Goal: Complete application form

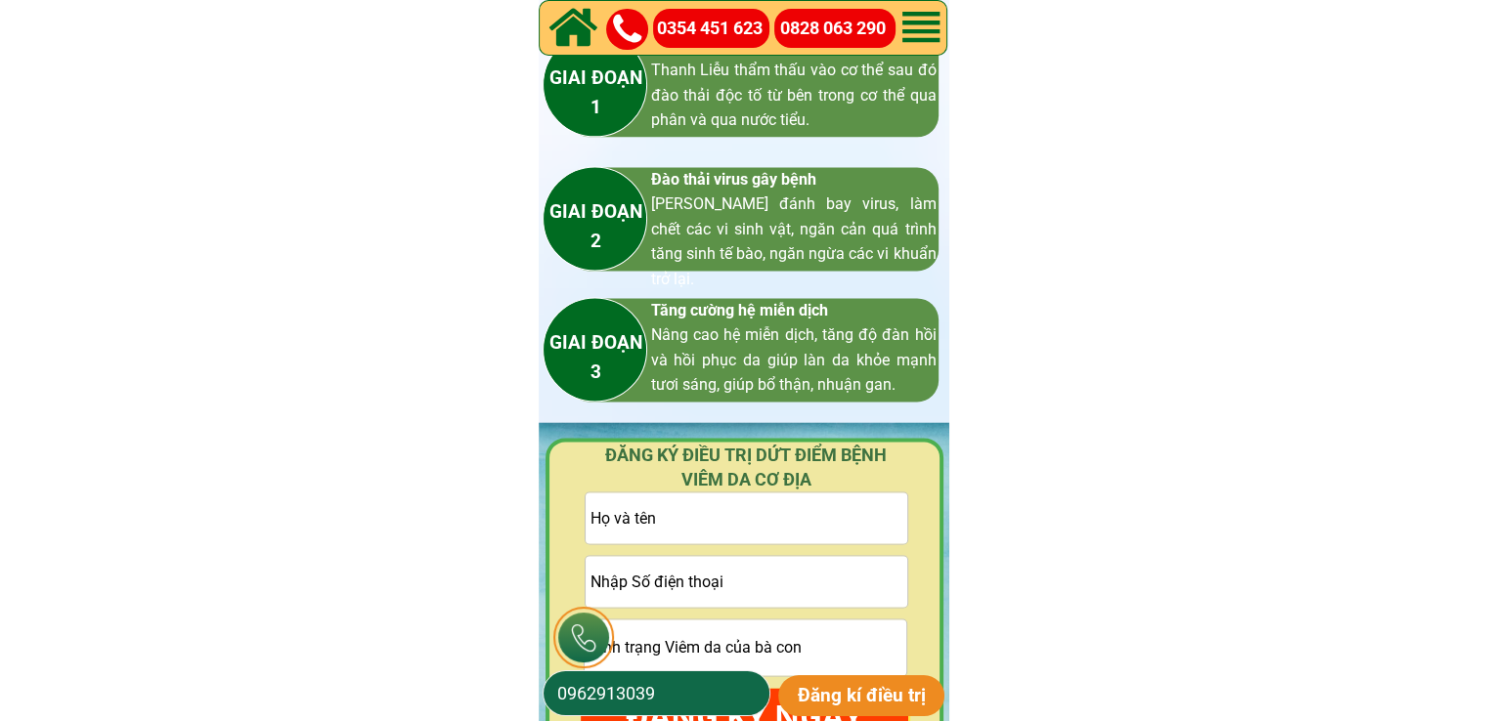
scroll to position [2737, 0]
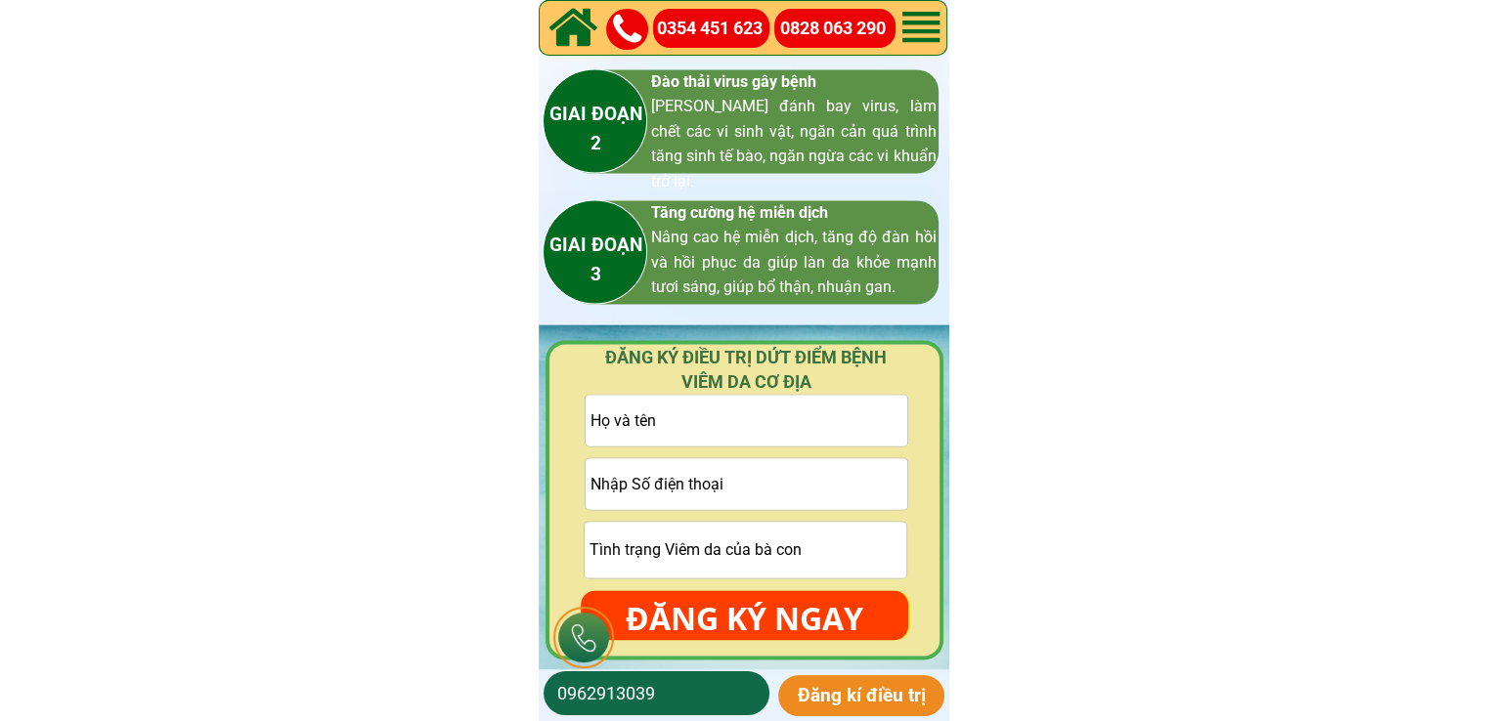
click at [765, 465] on input "tel" at bounding box center [747, 483] width 322 height 51
paste input "0976950004"
type input "0976950004"
click at [823, 419] on input "text" at bounding box center [747, 420] width 322 height 51
paste input "[PERSON_NAME]"
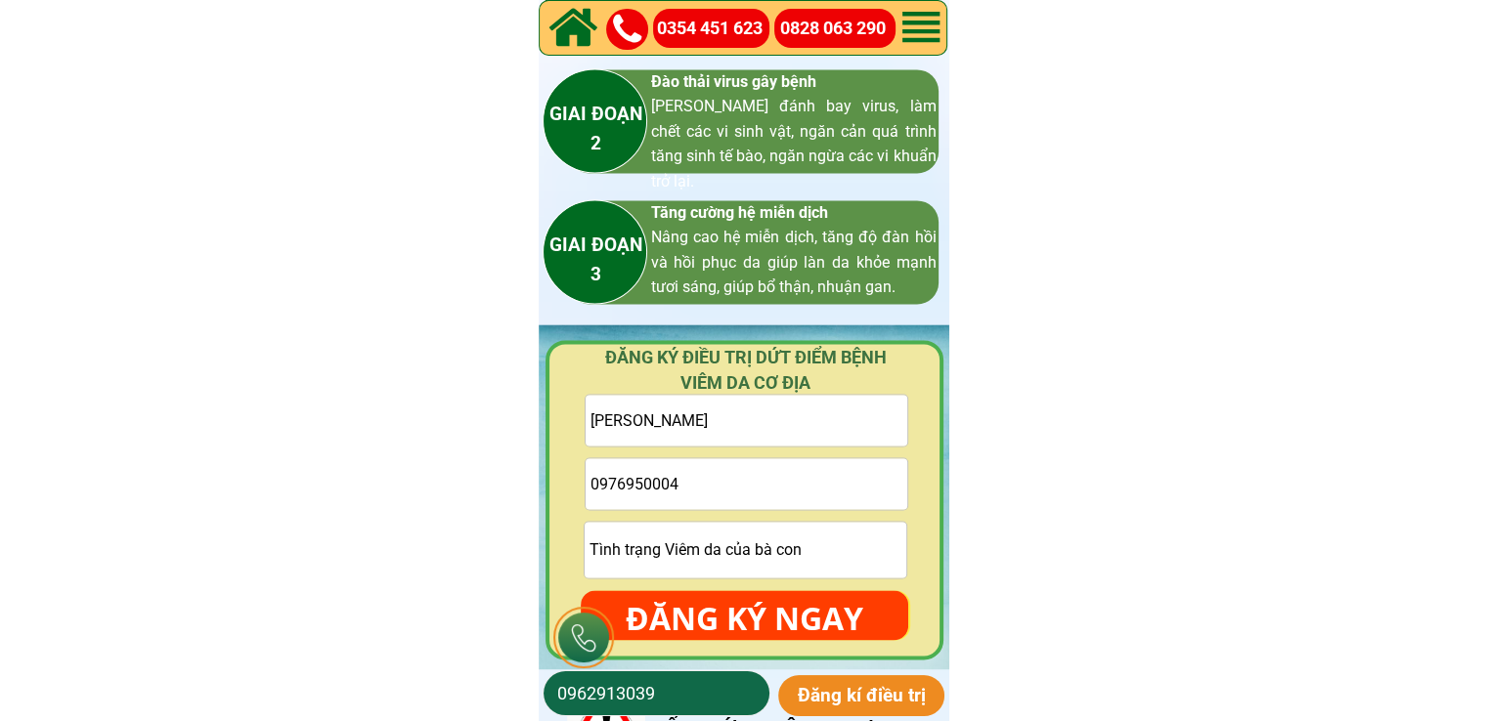
type input "[PERSON_NAME]"
click at [825, 595] on p "ĐĂNG KÝ NGAY" at bounding box center [744, 618] width 327 height 57
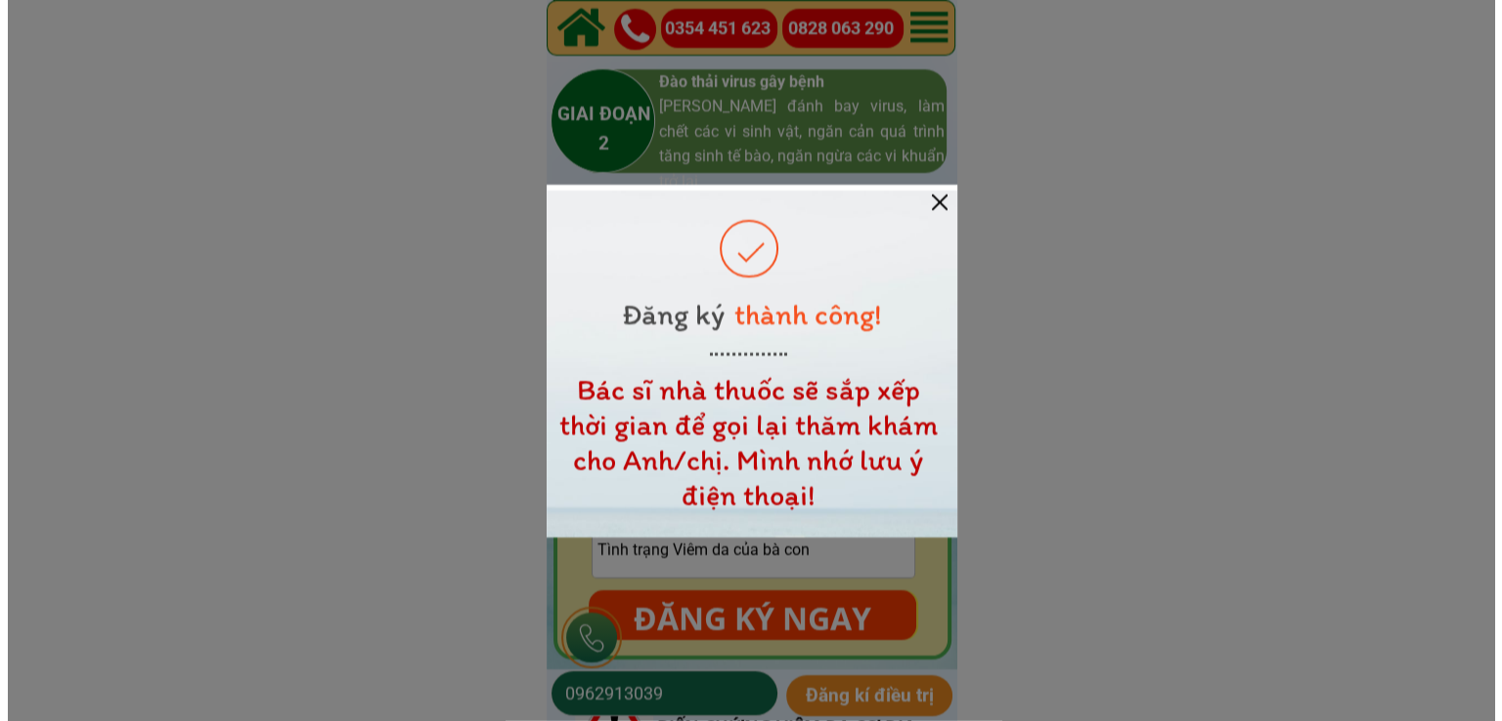
scroll to position [0, 0]
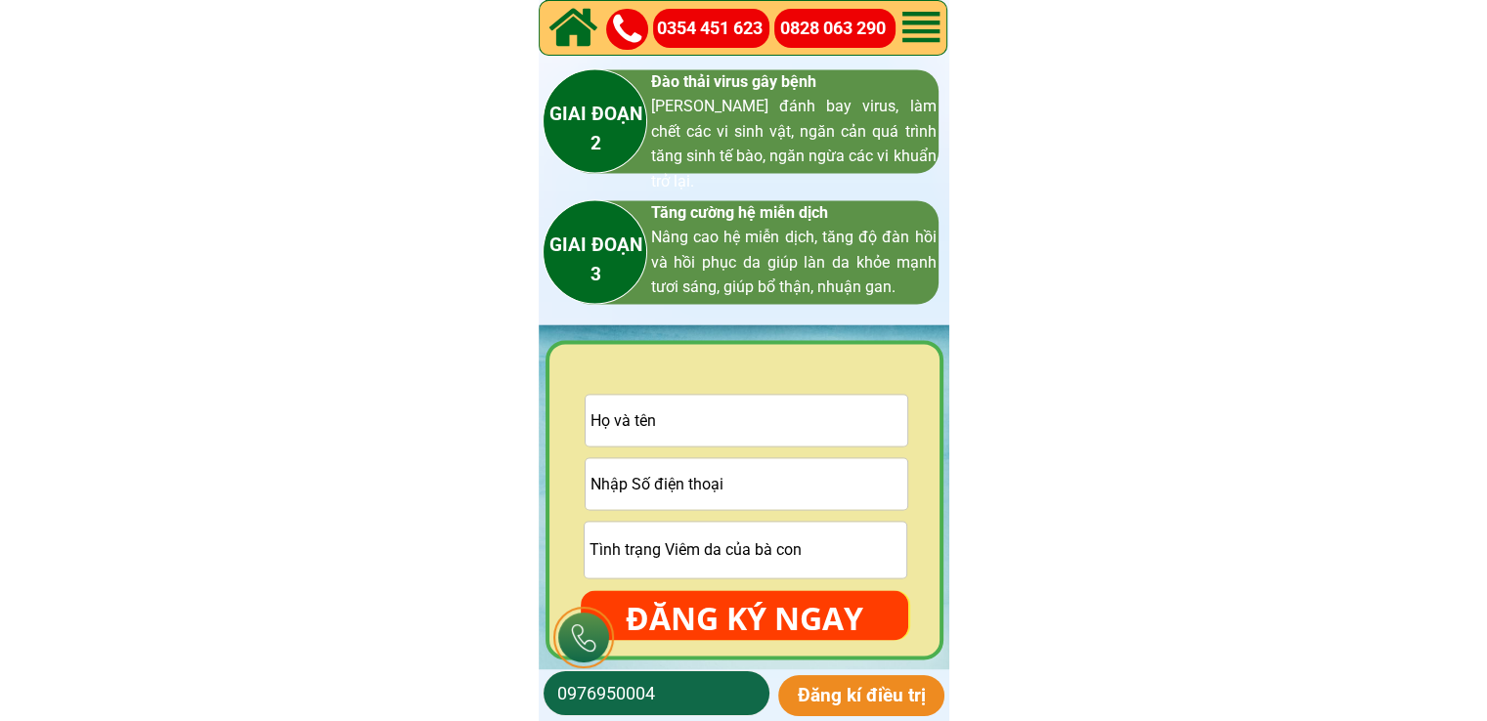
scroll to position [2835, 0]
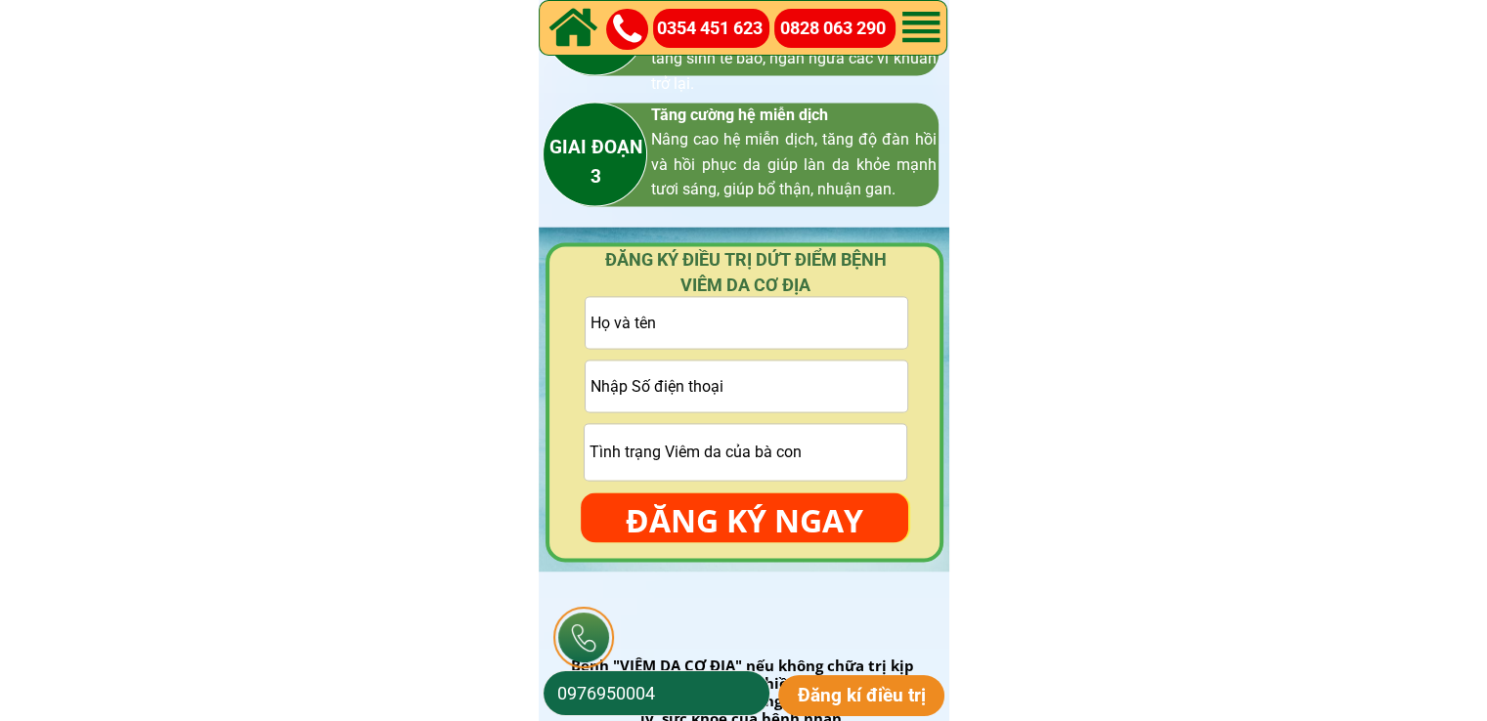
click at [867, 303] on input "text" at bounding box center [747, 322] width 322 height 51
paste input "[PERSON_NAME]"
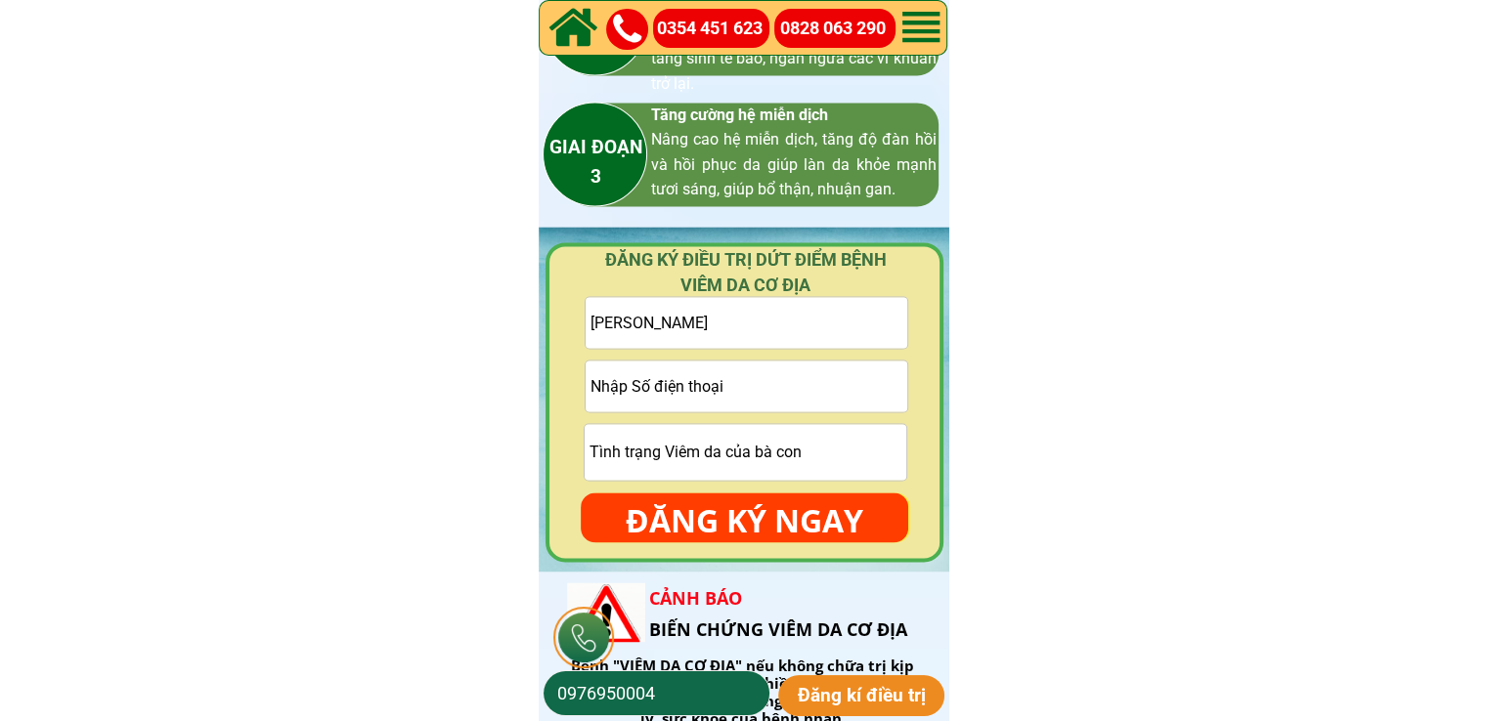
type input "[PERSON_NAME]"
click at [771, 401] on input "tel" at bounding box center [747, 386] width 322 height 51
paste input "983449375"
click at [591, 380] on input "983449375" at bounding box center [747, 386] width 322 height 51
type input "0983449375"
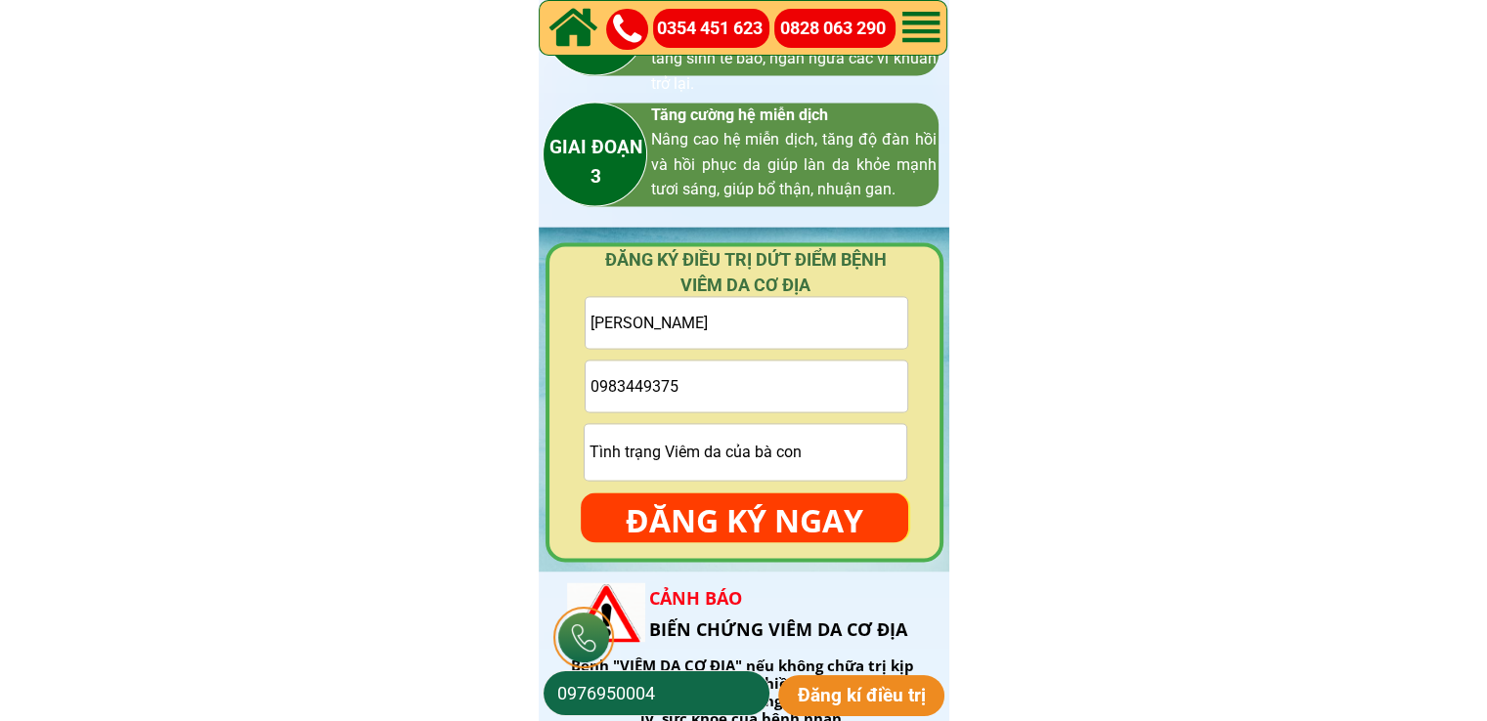
click at [747, 508] on p "ĐĂNG KÝ NGAY" at bounding box center [744, 521] width 327 height 57
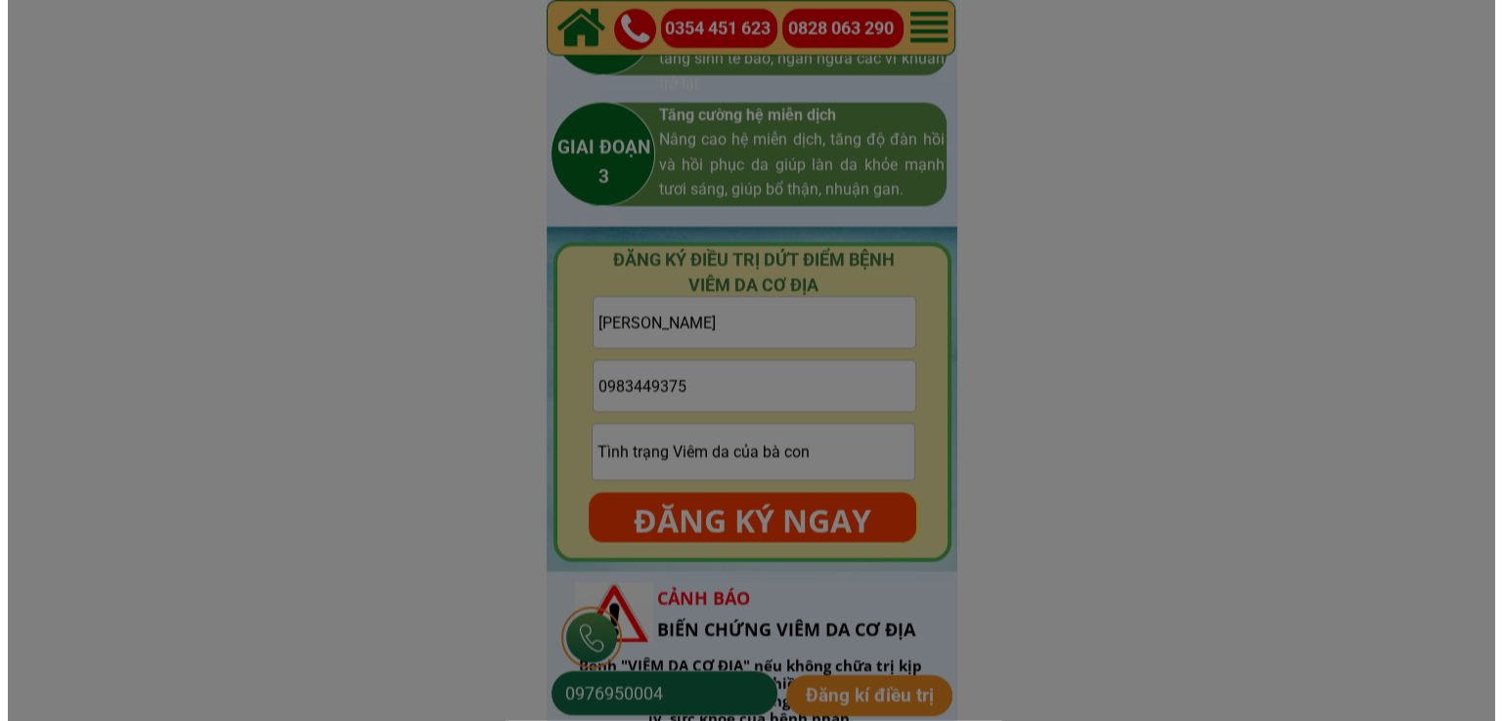
scroll to position [0, 0]
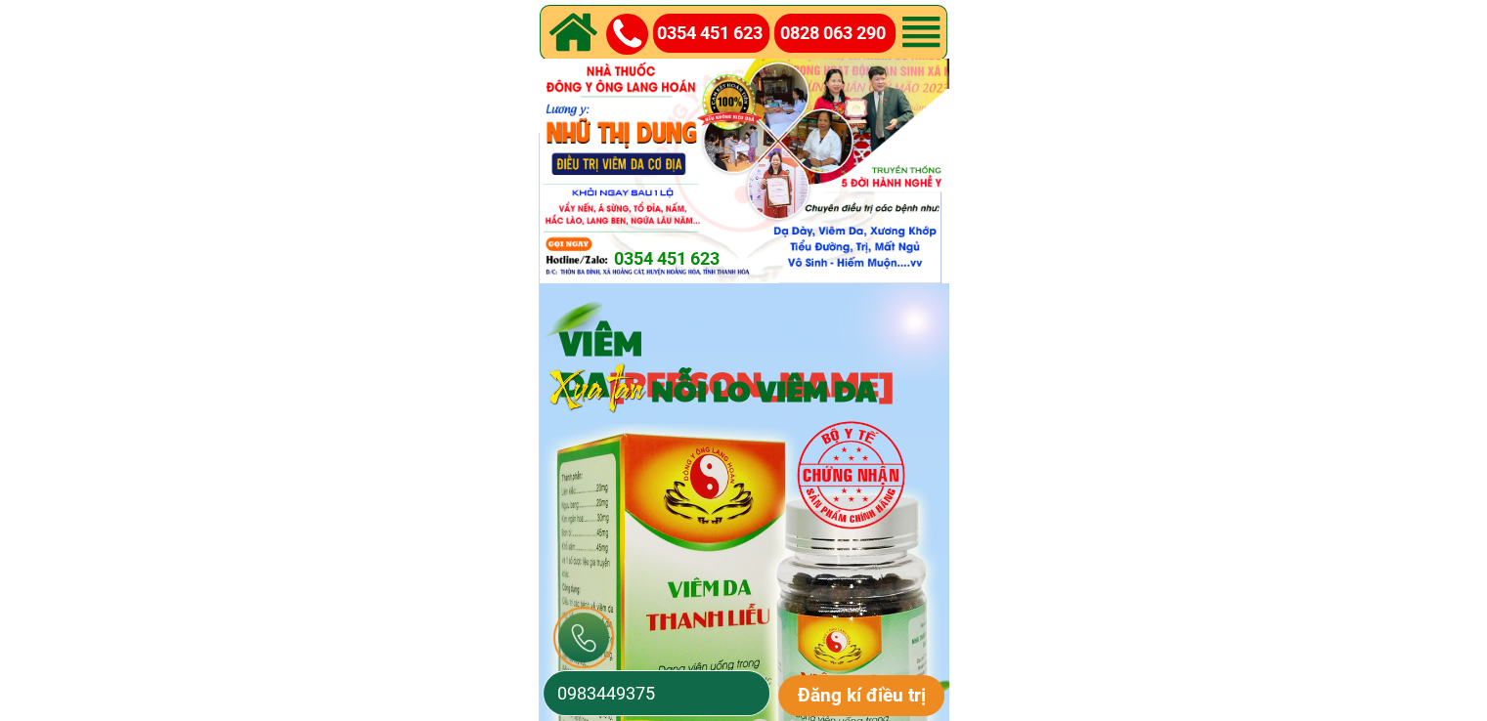
click at [715, 689] on input "0983449375" at bounding box center [656, 694] width 208 height 44
paste input "32552358"
type input "0932552358"
click at [863, 697] on p "Đăng kí điều trị" at bounding box center [861, 695] width 167 height 41
